Goal: Transaction & Acquisition: Download file/media

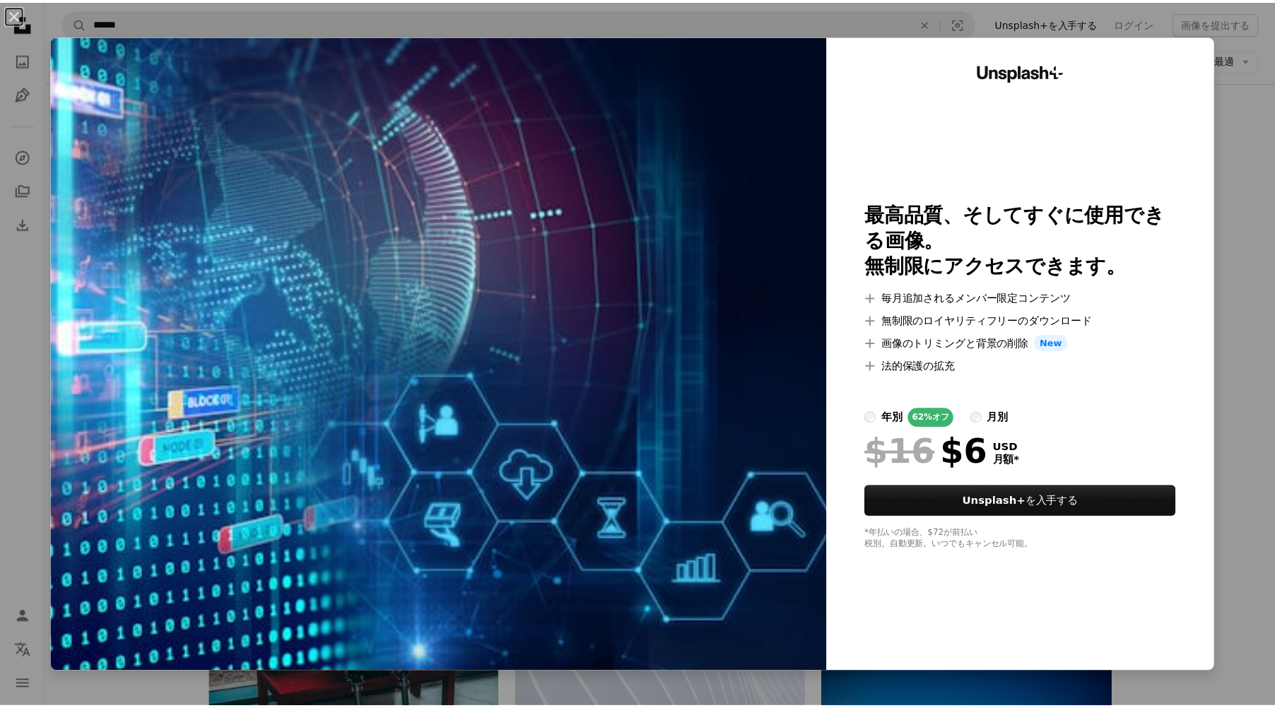
scroll to position [0, 57]
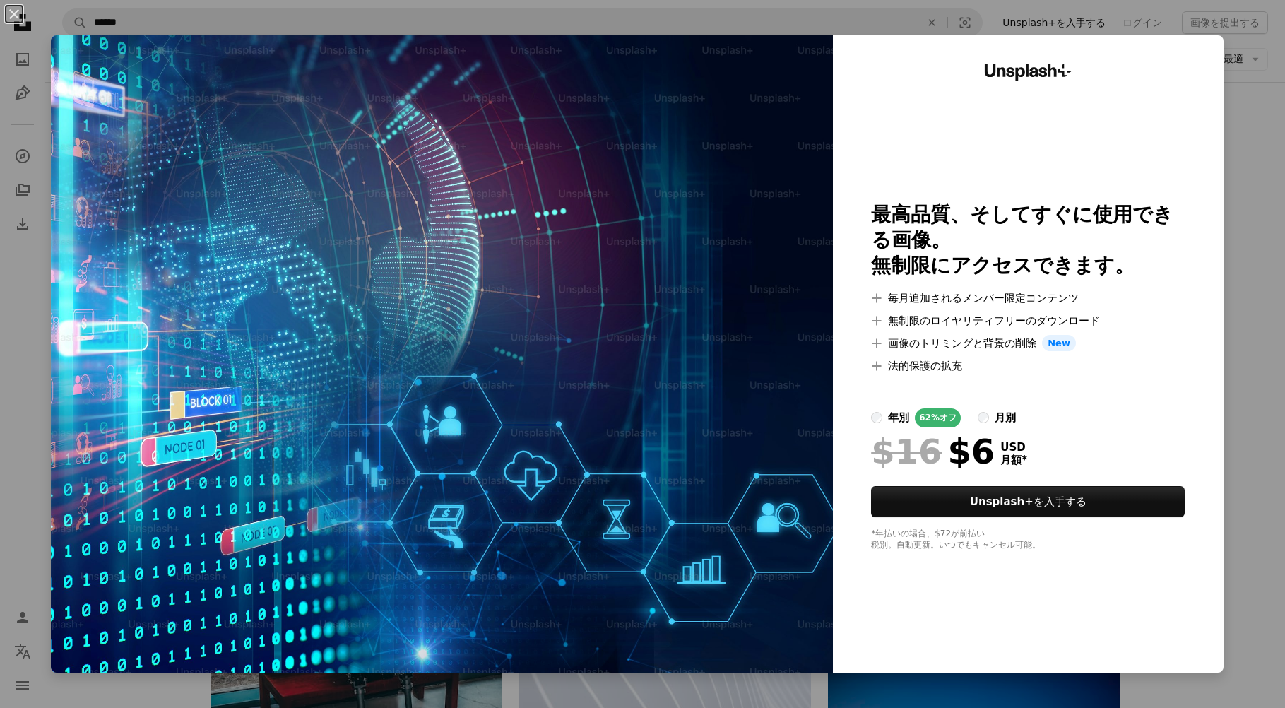
click at [1222, 302] on div "An X shape Unsplash+ 最高品質、そしてすぐに使用できる画像。 無制限にアクセスできます。 A plus sign 毎月追加されるメンバー限…" at bounding box center [642, 354] width 1285 height 708
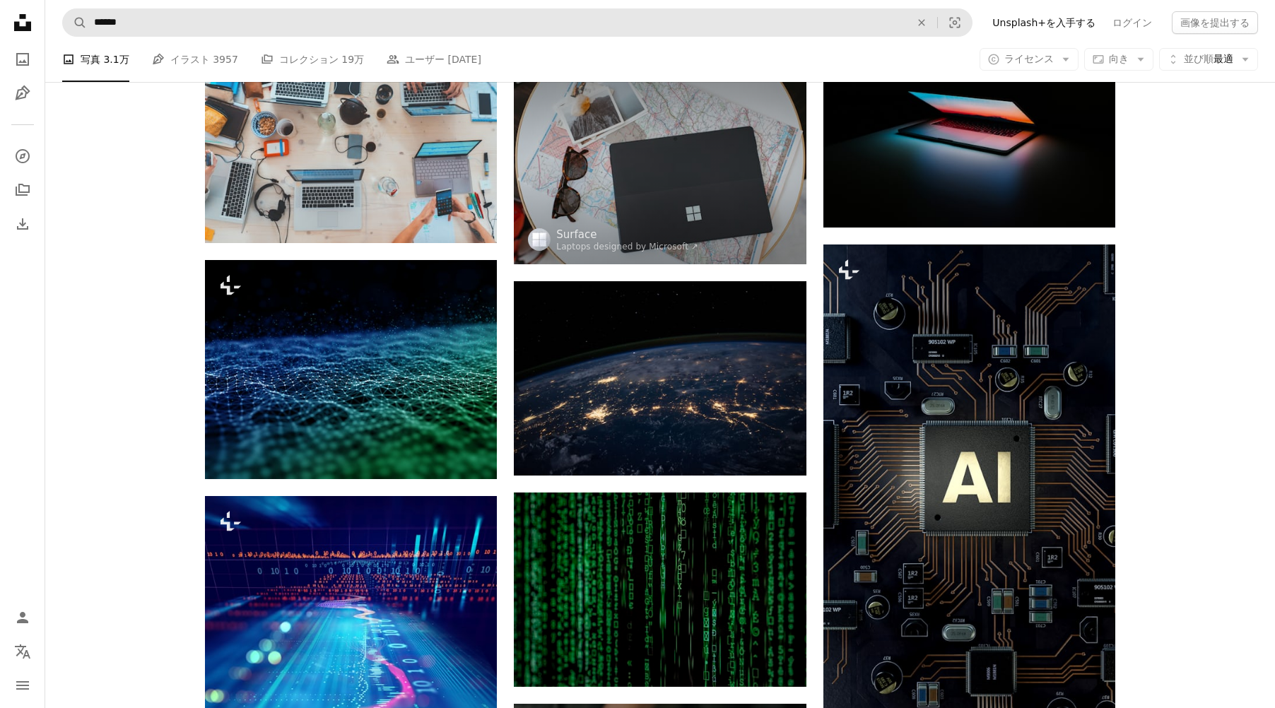
scroll to position [545, 0]
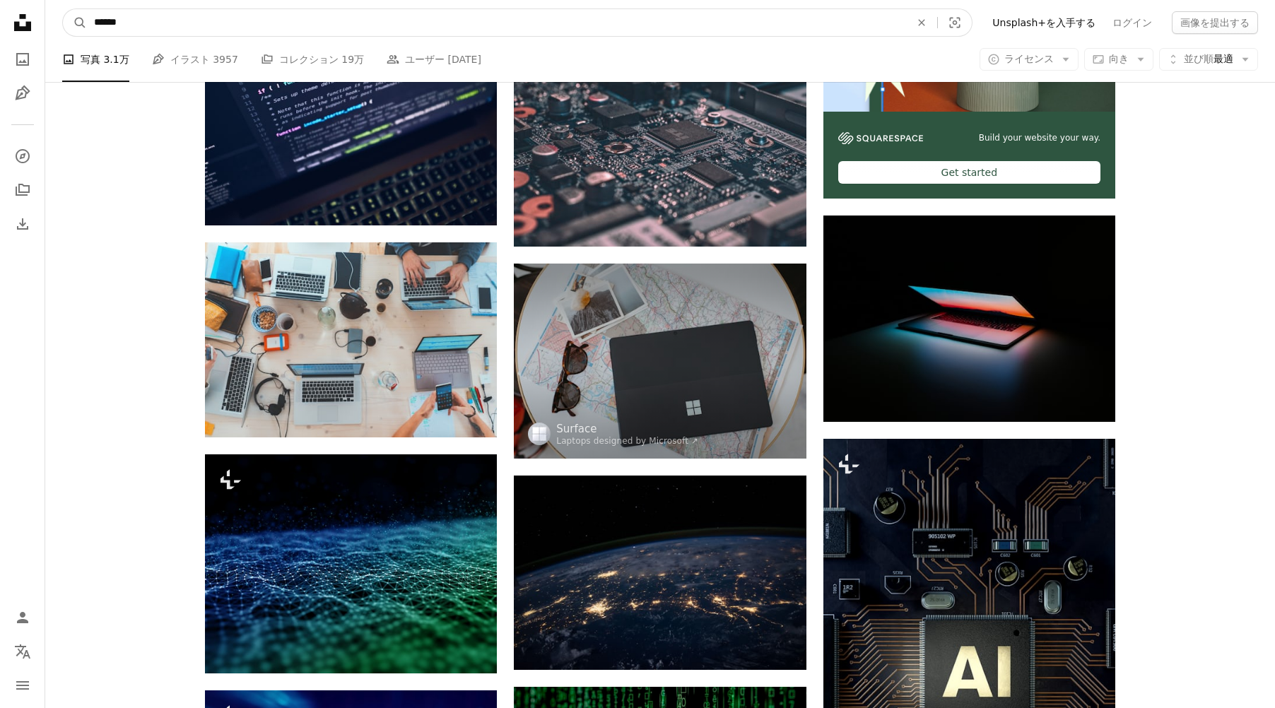
click at [362, 25] on input "******" at bounding box center [496, 22] width 819 height 27
type input "*"
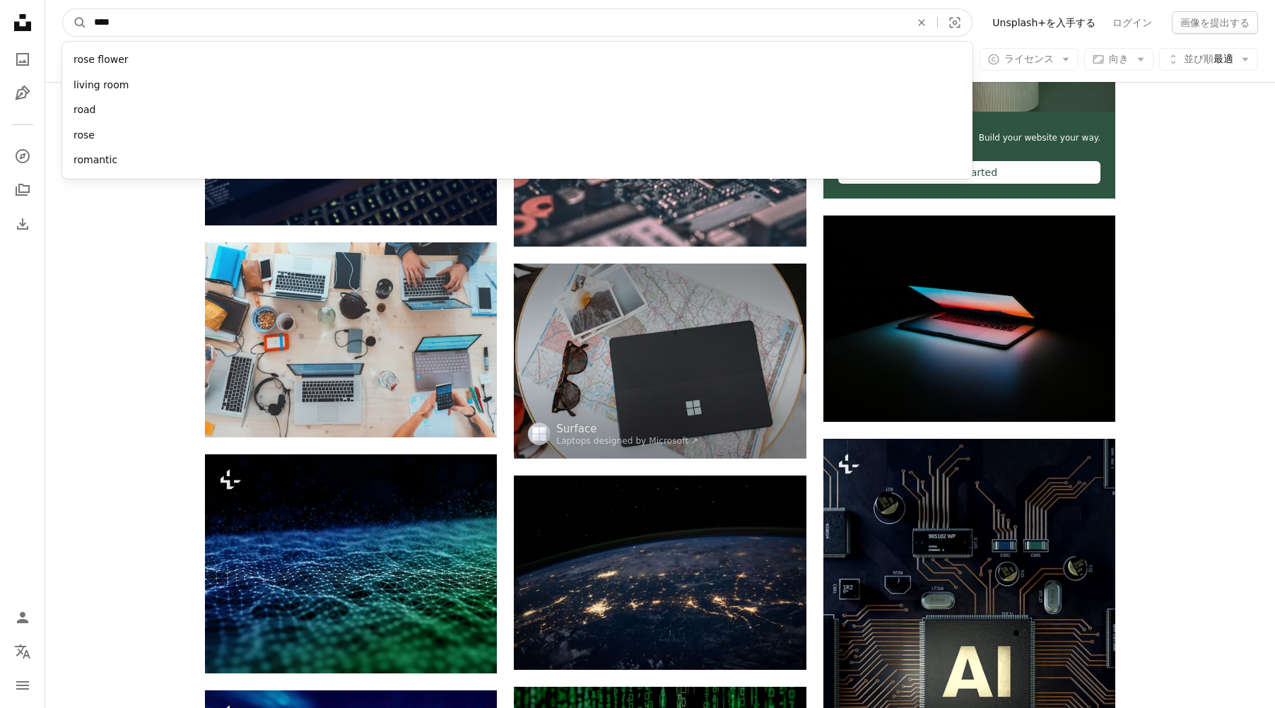
type input "*****"
click button "A magnifying glass" at bounding box center [75, 22] width 24 height 27
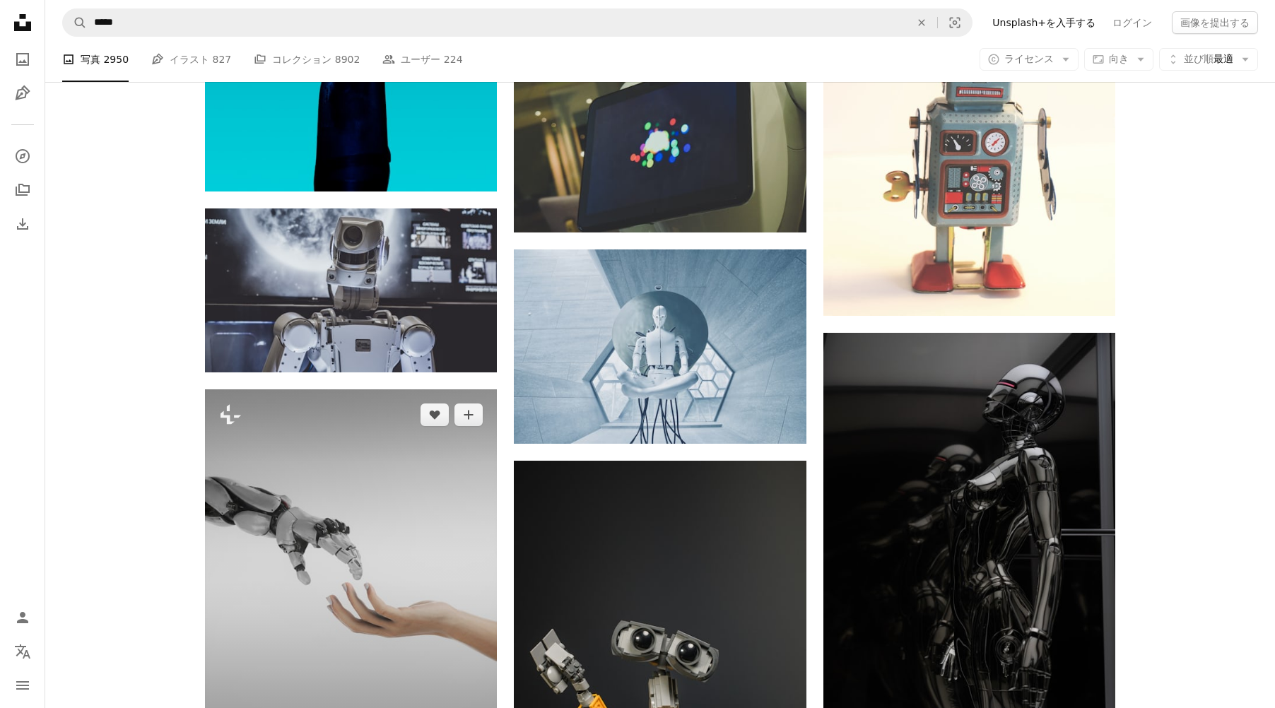
scroll to position [1625, 0]
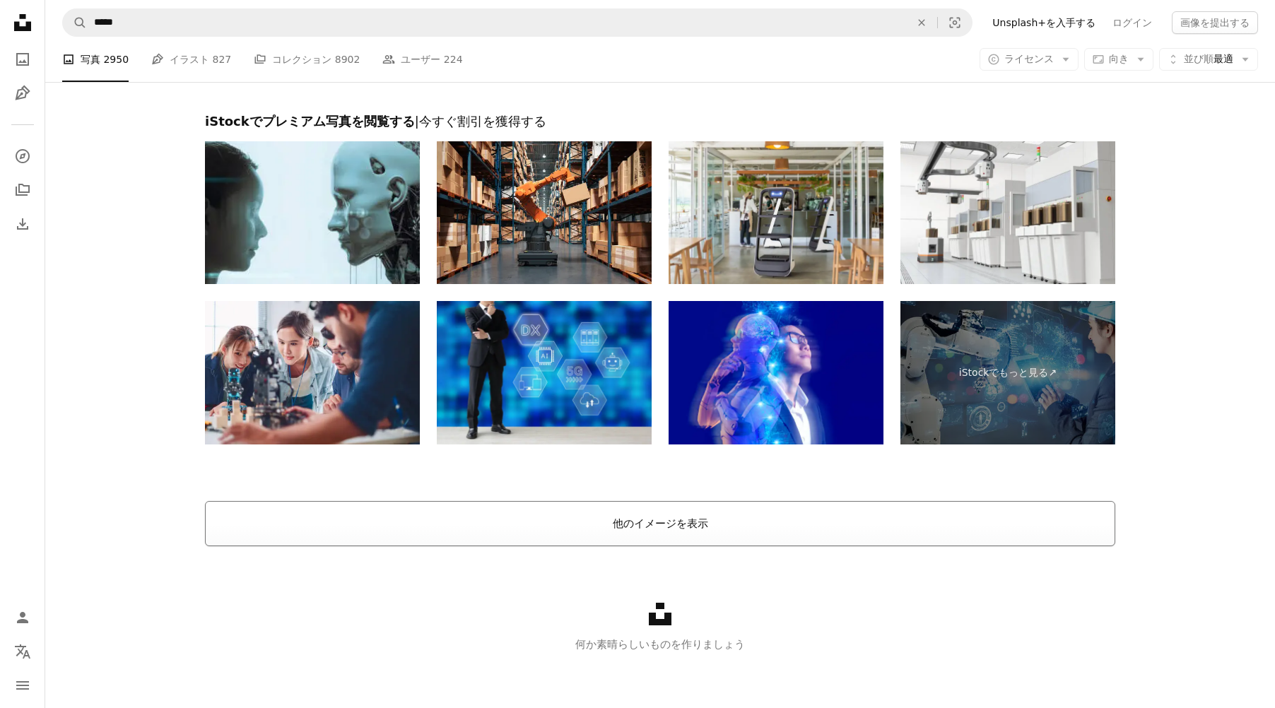
click at [592, 524] on button "他のイメージを表示" at bounding box center [660, 523] width 910 height 45
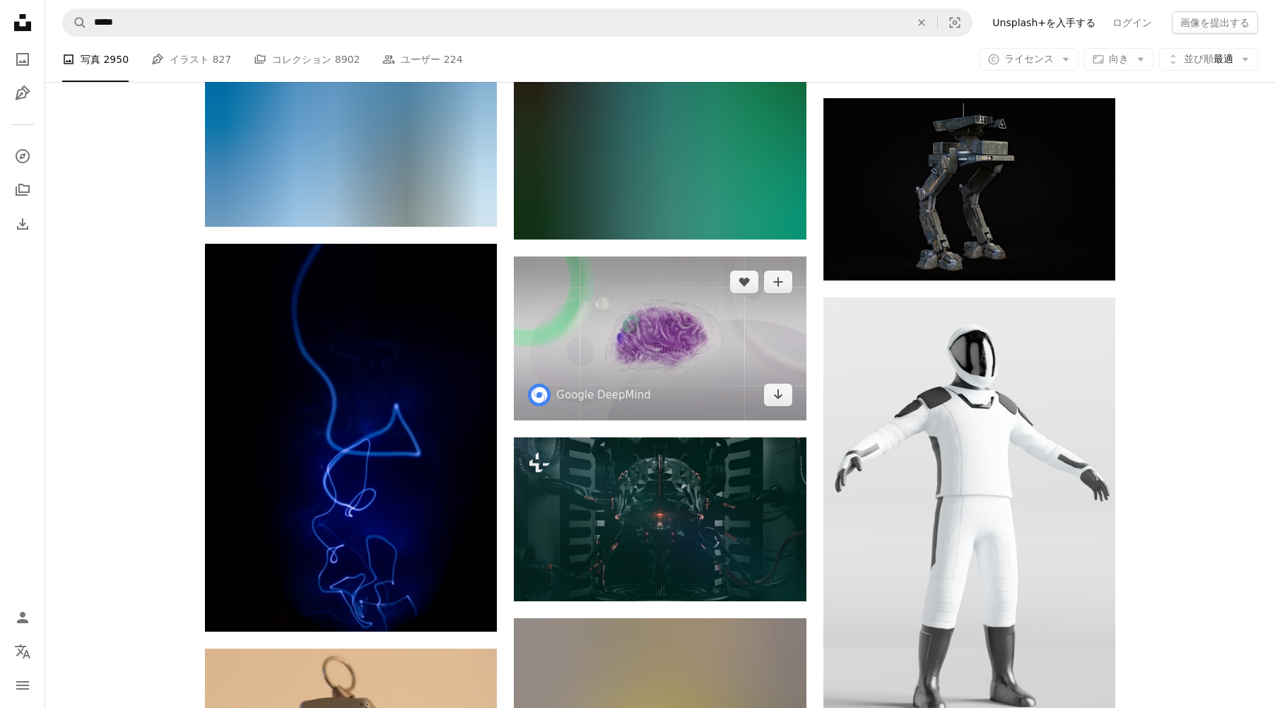
scroll to position [24652, 0]
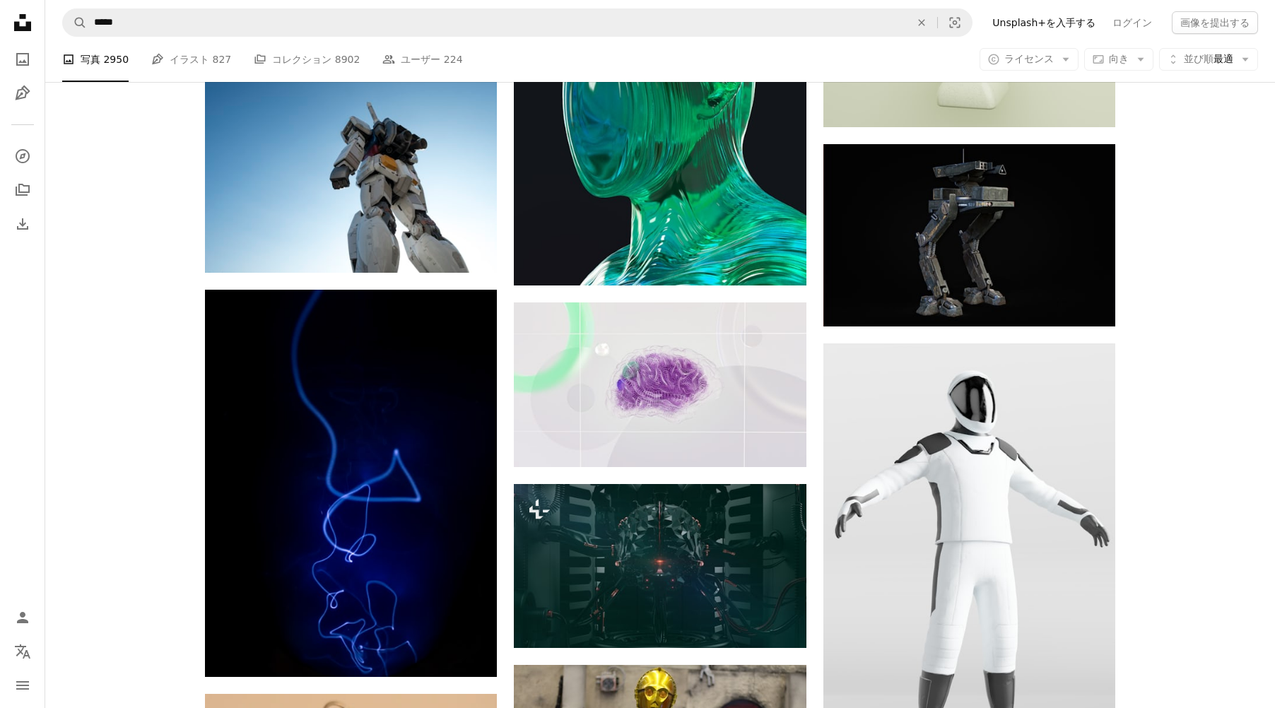
click at [124, 64] on li "A photo 写真 2950" at bounding box center [95, 59] width 66 height 45
click at [103, 65] on li "A photo 写真 2950" at bounding box center [95, 59] width 66 height 45
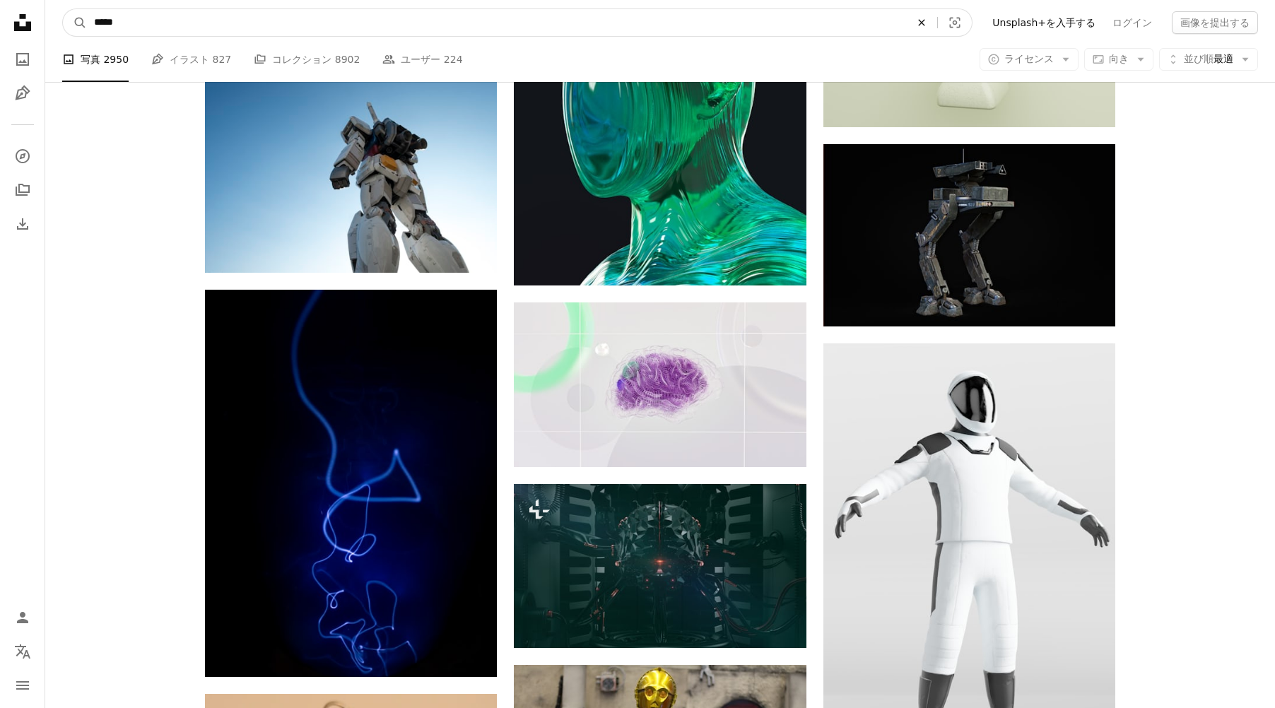
click at [937, 24] on icon "An X shape" at bounding box center [921, 22] width 31 height 11
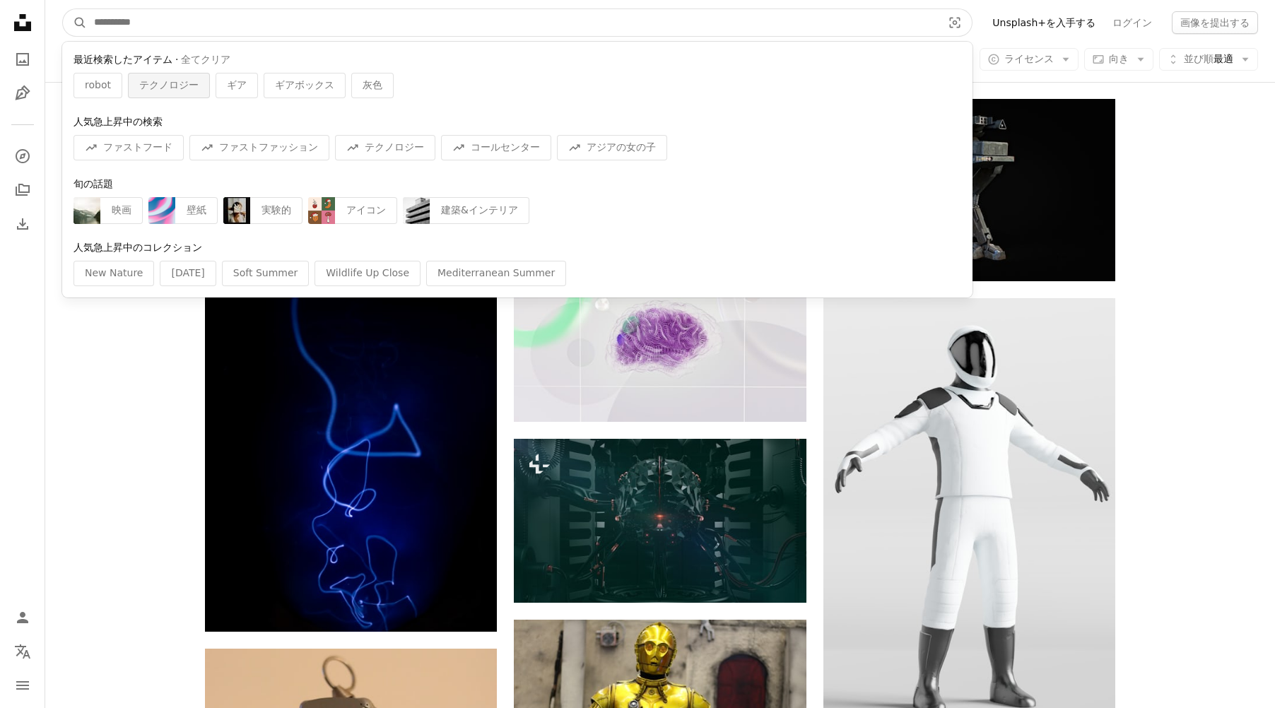
scroll to position [24723, 0]
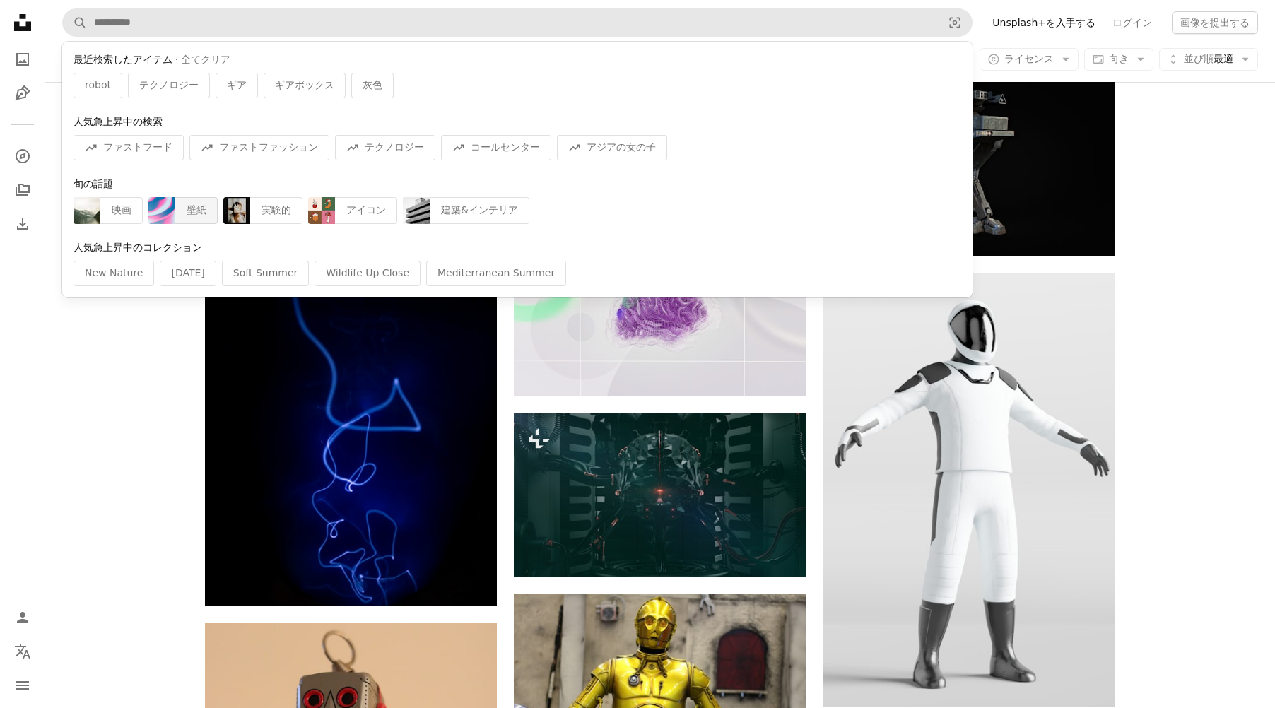
click at [174, 213] on img "サイト内でビジュアルを探す" at bounding box center [161, 210] width 27 height 27
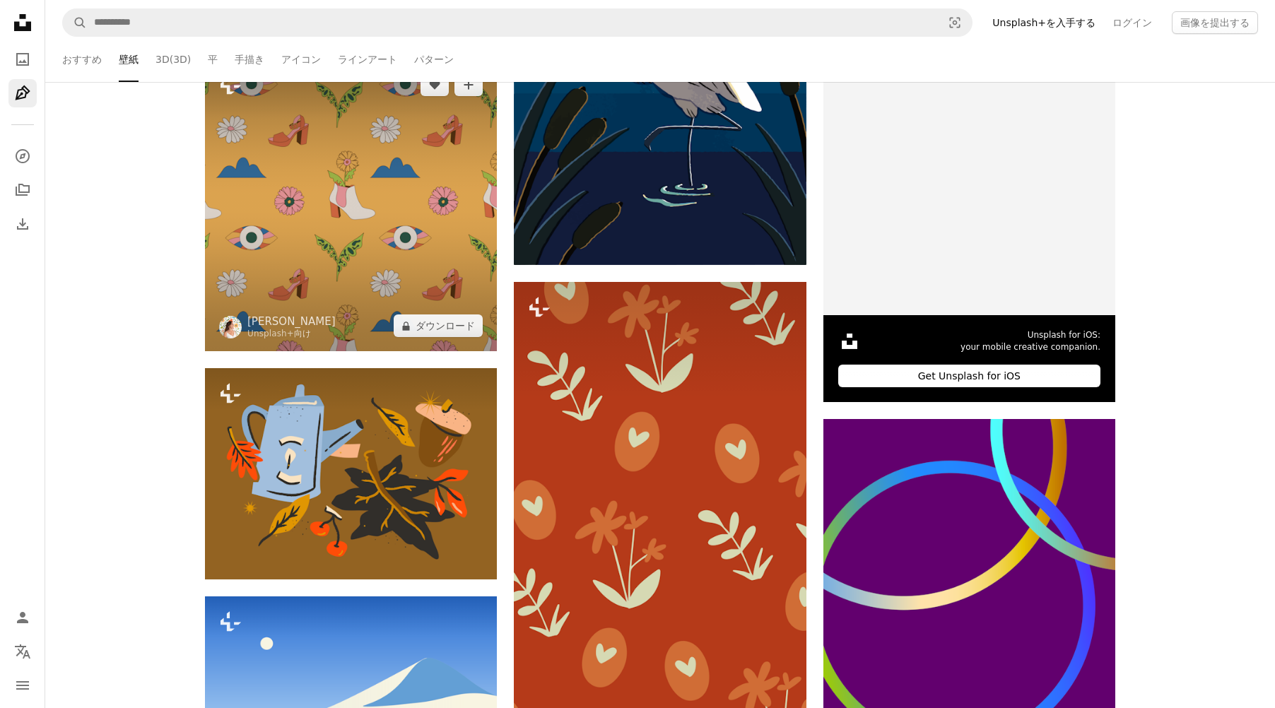
scroll to position [4805, 0]
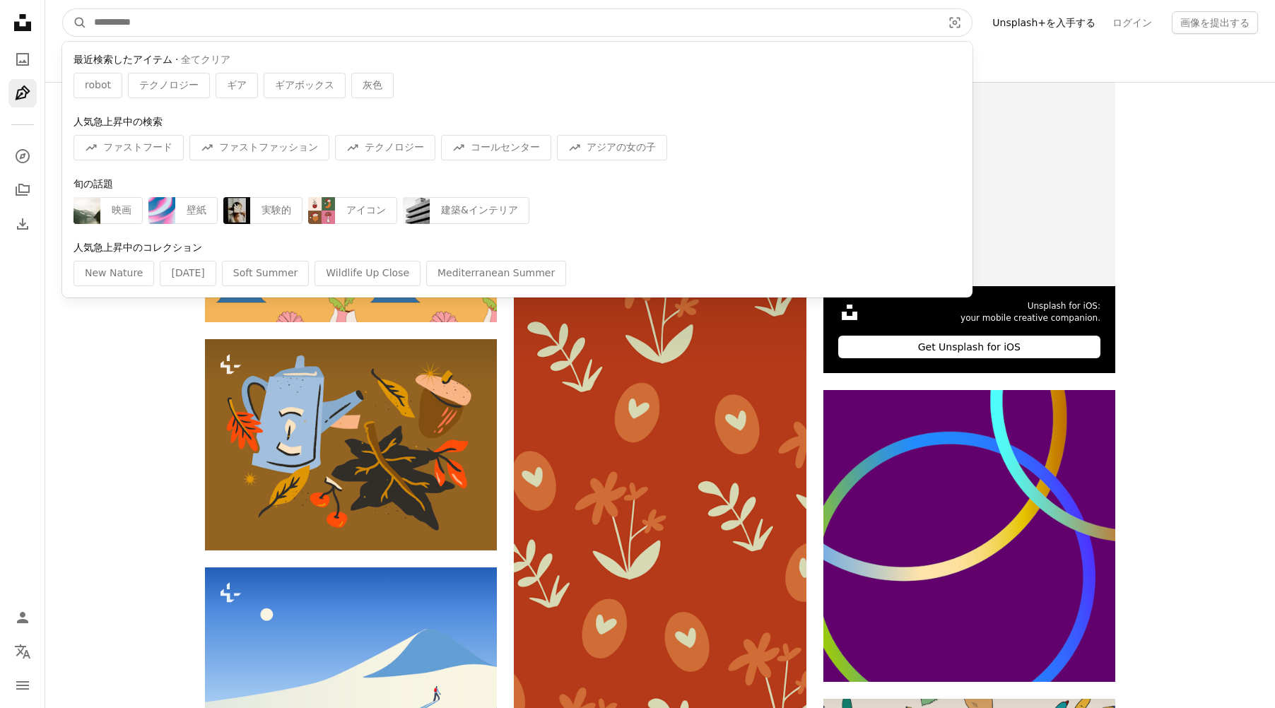
click at [306, 24] on input "サイト内でビジュアルを探す" at bounding box center [512, 22] width 851 height 27
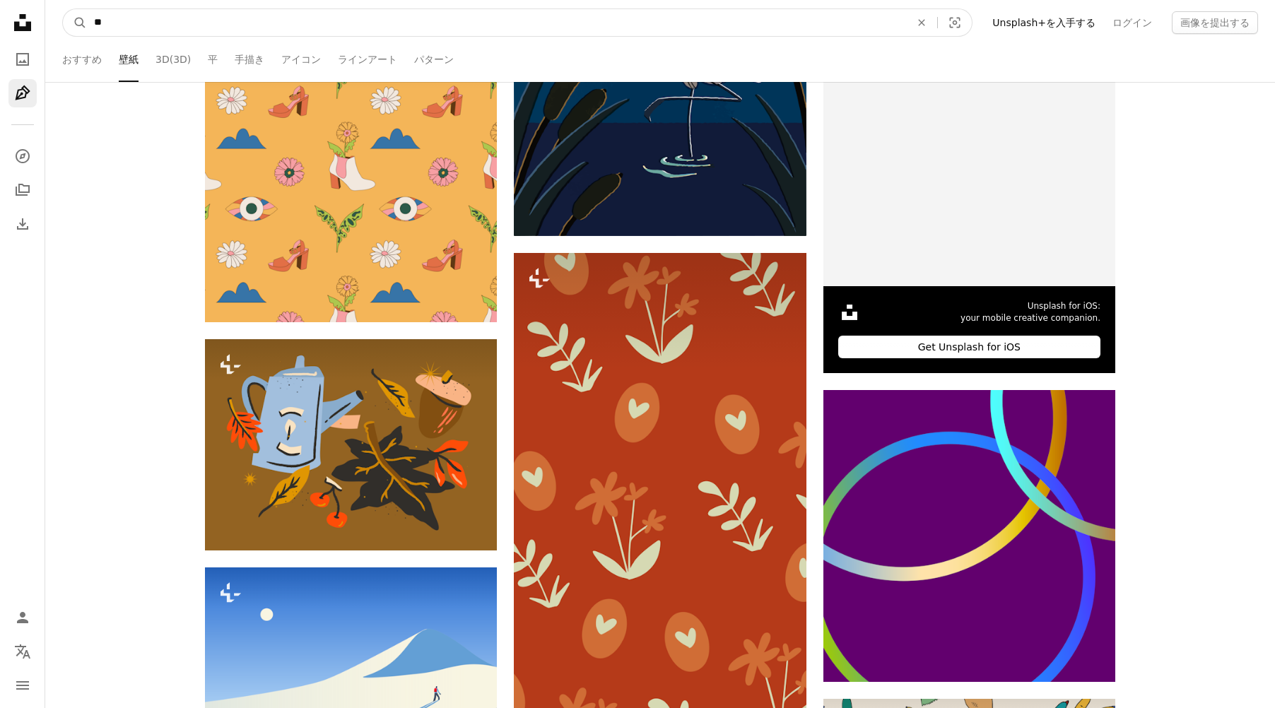
type input "*"
type input "*****"
click button "A magnifying glass" at bounding box center [75, 22] width 24 height 27
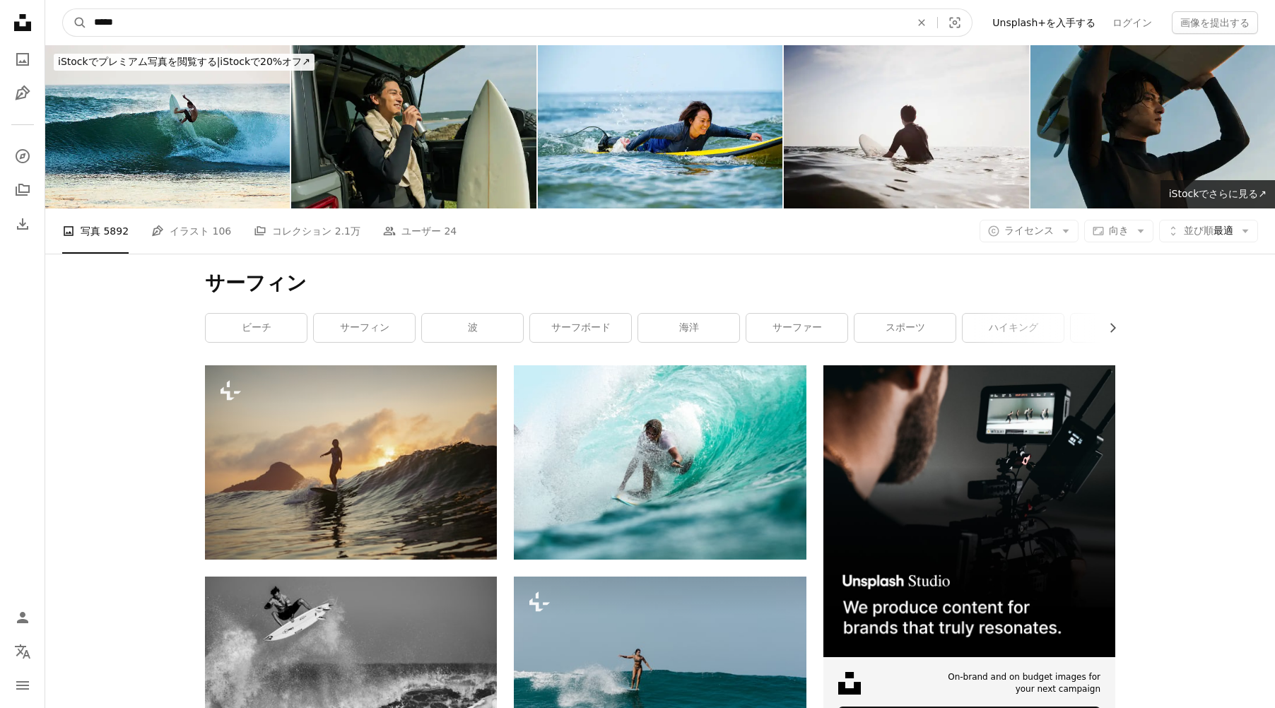
click at [261, 32] on input "*****" at bounding box center [496, 22] width 819 height 27
type input "*"
type input "***"
click button "A magnifying glass" at bounding box center [75, 22] width 24 height 27
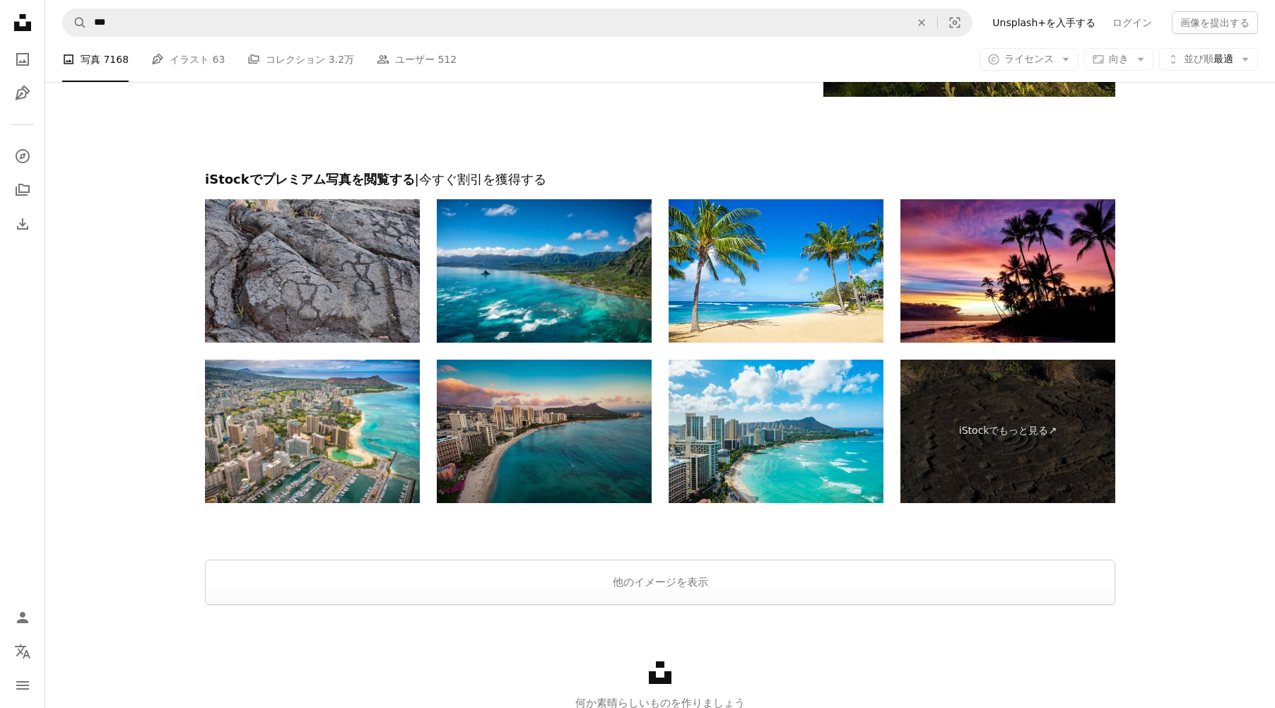
scroll to position [2674, 0]
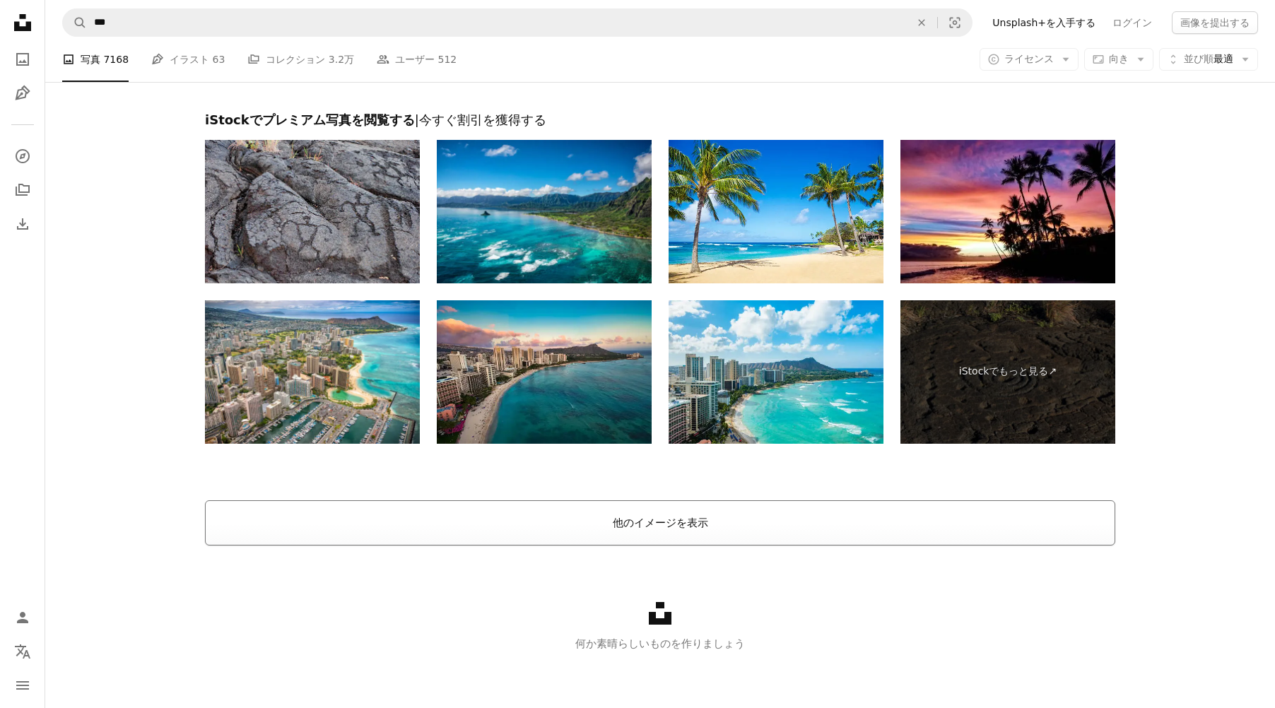
click at [559, 504] on button "他のイメージを表示" at bounding box center [660, 522] width 910 height 45
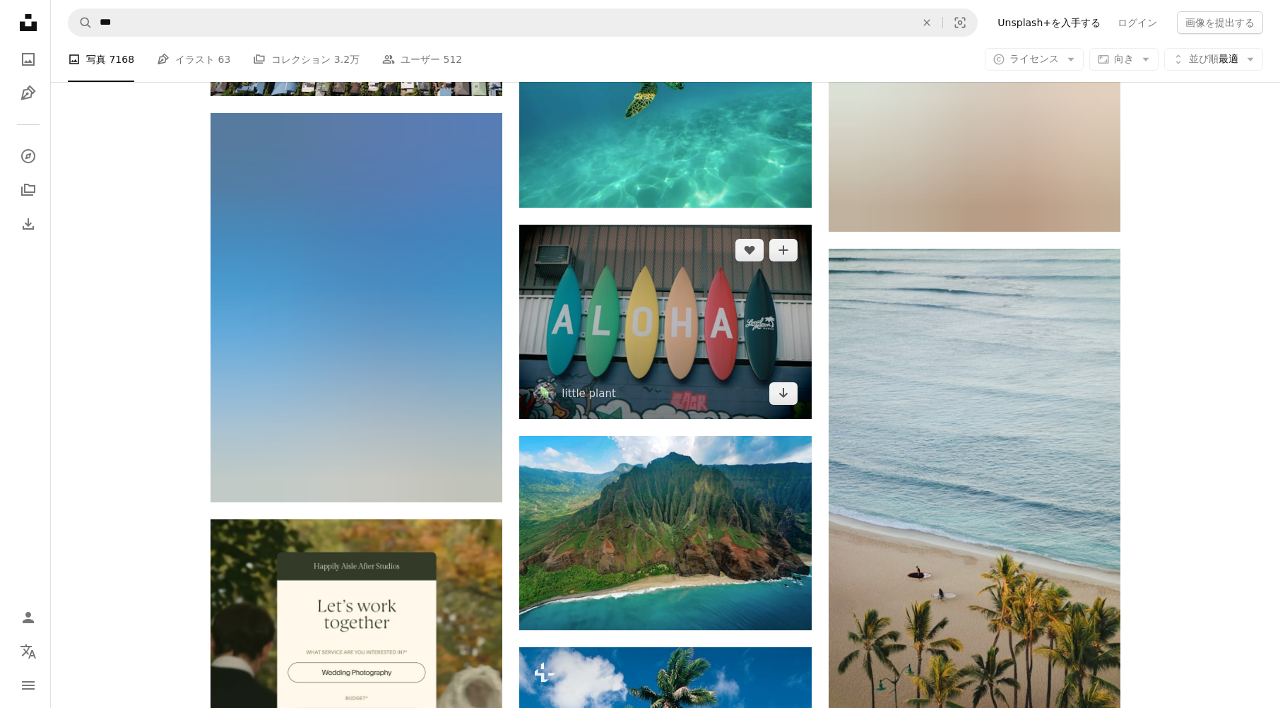
scroll to position [3380, 0]
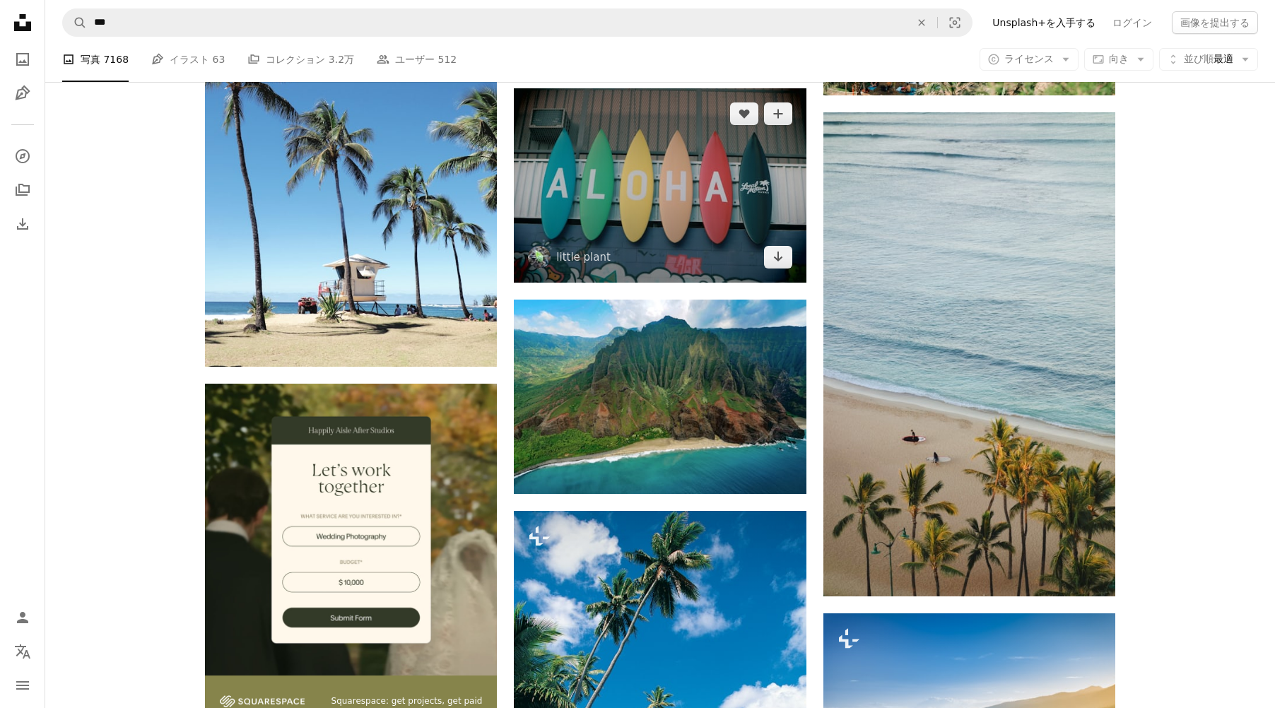
click at [592, 191] on img at bounding box center [660, 185] width 292 height 194
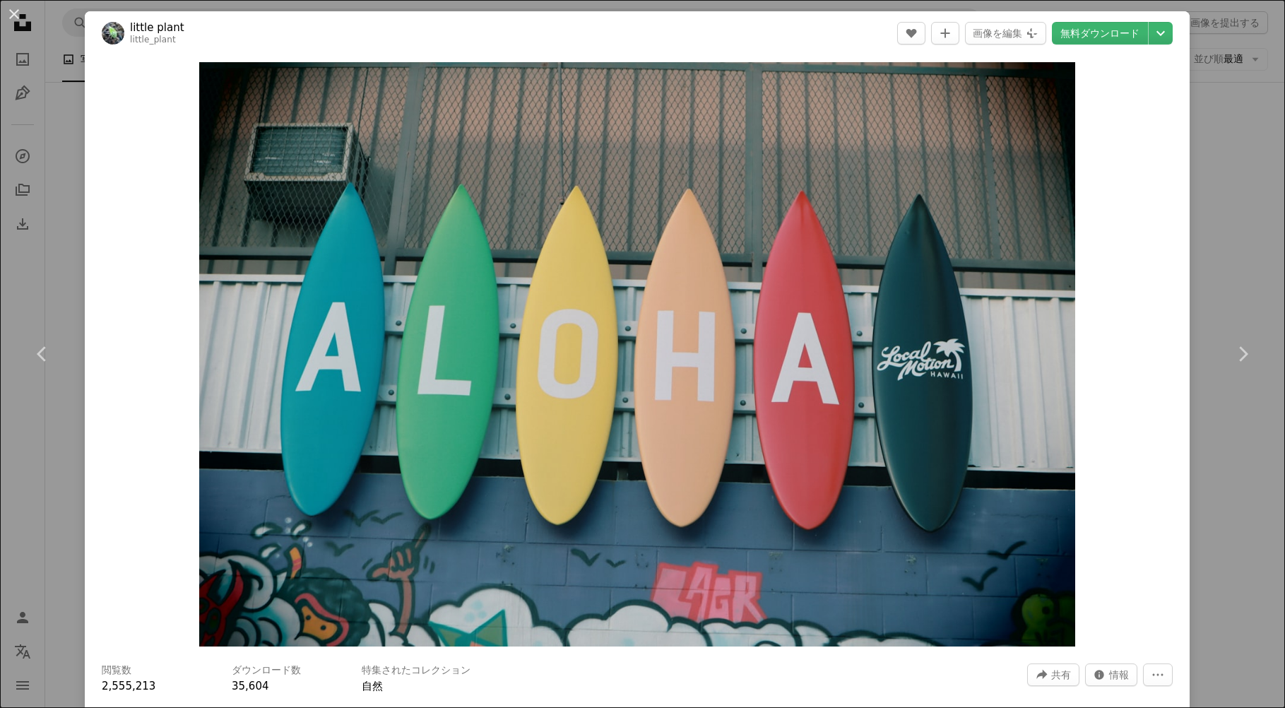
click at [1090, 16] on header "little plant little_plant A heart A plus sign 画像を編集 Plus sign for Unsplash+ 無料ダ…" at bounding box center [637, 33] width 1105 height 44
click at [1090, 31] on link "無料ダウンロード" at bounding box center [1100, 33] width 96 height 23
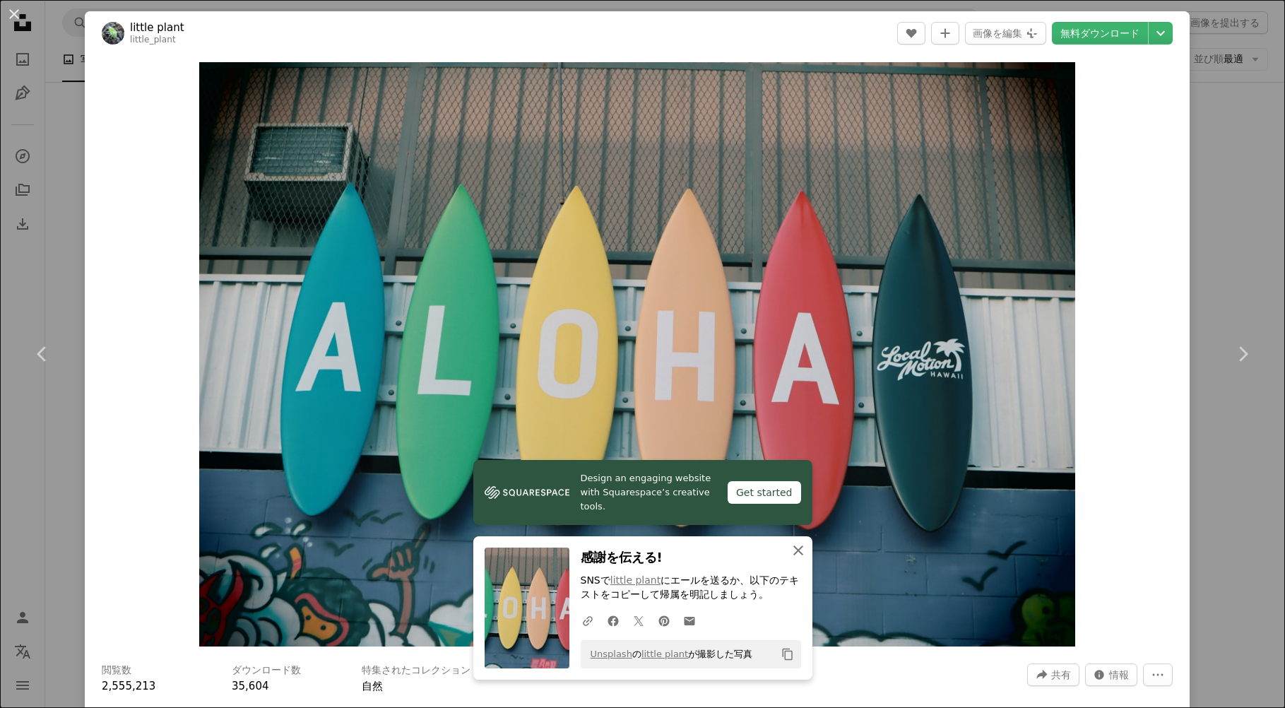
click at [799, 550] on icon "An X shape" at bounding box center [798, 550] width 17 height 17
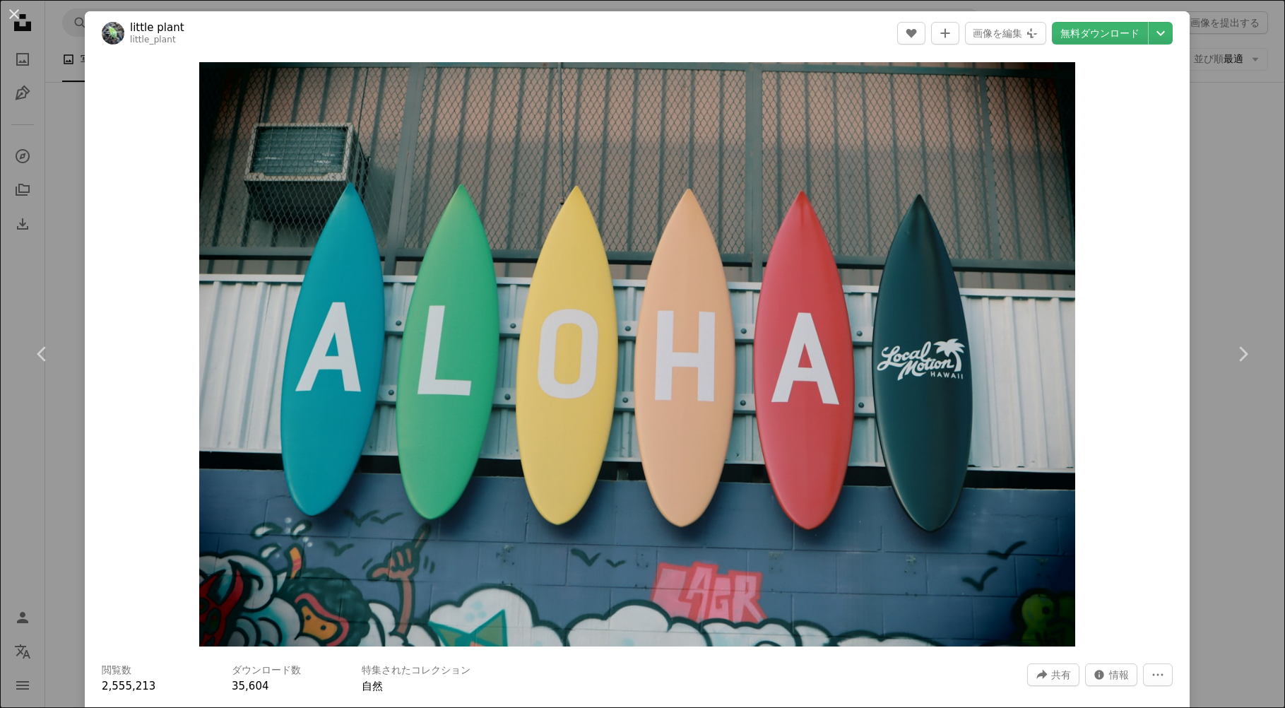
click at [23, 13] on button "An X shape" at bounding box center [14, 14] width 17 height 17
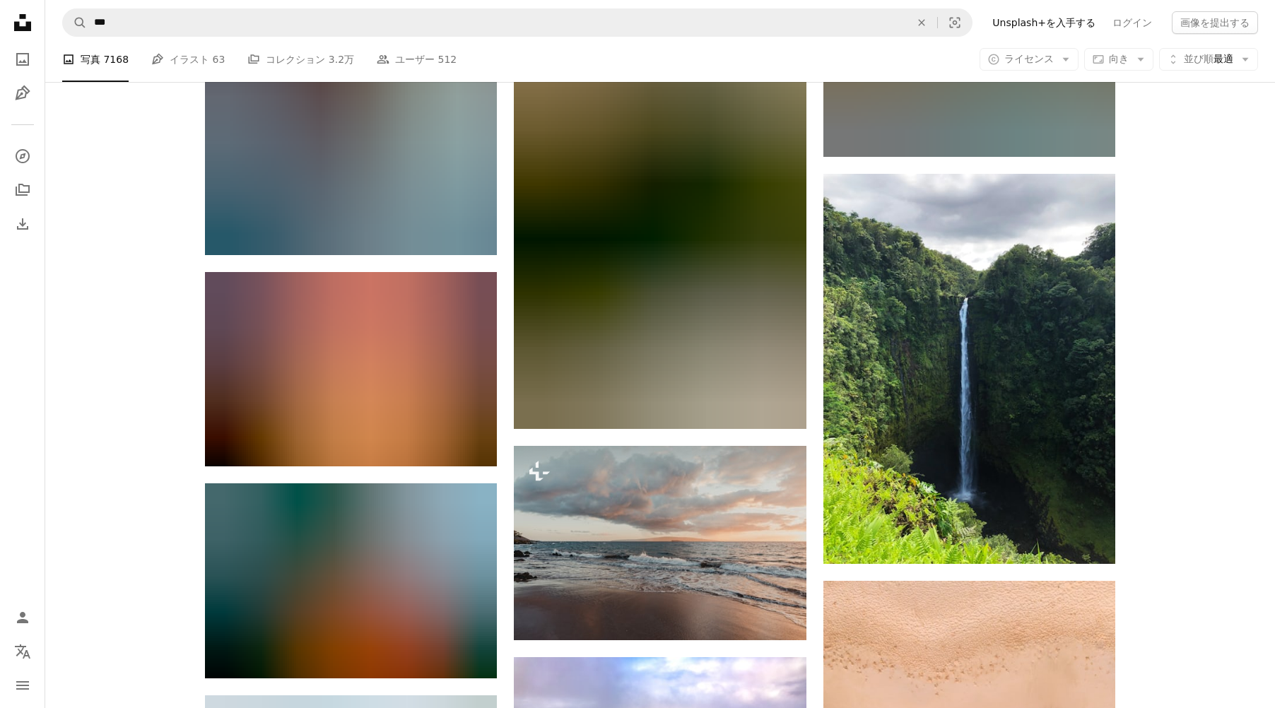
scroll to position [9669, 0]
